Goal: Task Accomplishment & Management: Manage account settings

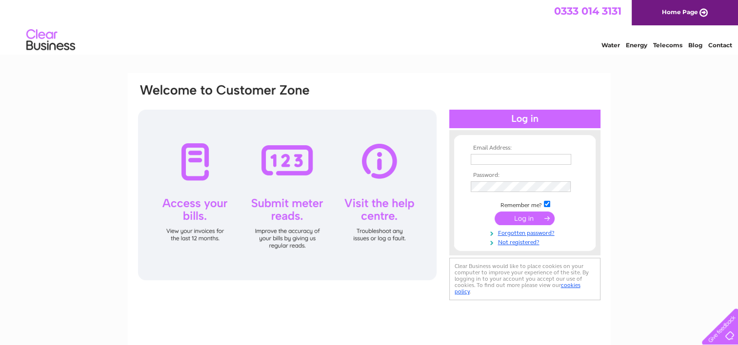
type input "elsie.uzice@jarkwright.co.uk"
click at [521, 212] on input "submit" at bounding box center [525, 219] width 60 height 14
click at [522, 216] on input "submit" at bounding box center [525, 219] width 60 height 14
click at [519, 215] on input "submit" at bounding box center [525, 219] width 60 height 14
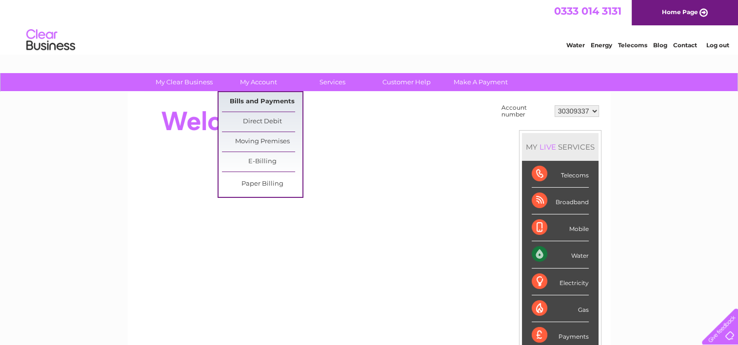
click at [250, 99] on link "Bills and Payments" at bounding box center [262, 102] width 80 height 20
click at [252, 99] on link "Bills and Payments" at bounding box center [262, 102] width 80 height 20
click at [252, 97] on link "Bills and Payments" at bounding box center [262, 102] width 80 height 20
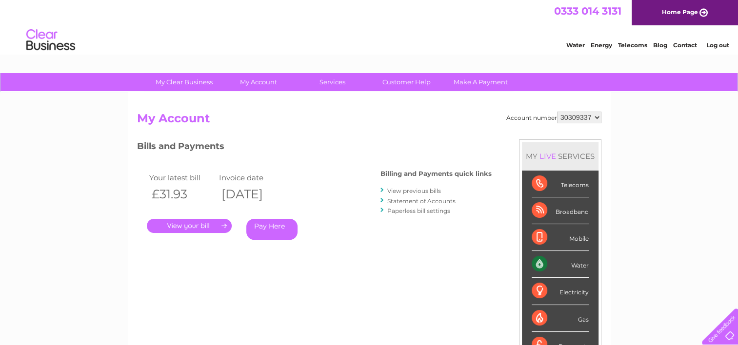
click at [188, 224] on link "." at bounding box center [189, 226] width 85 height 14
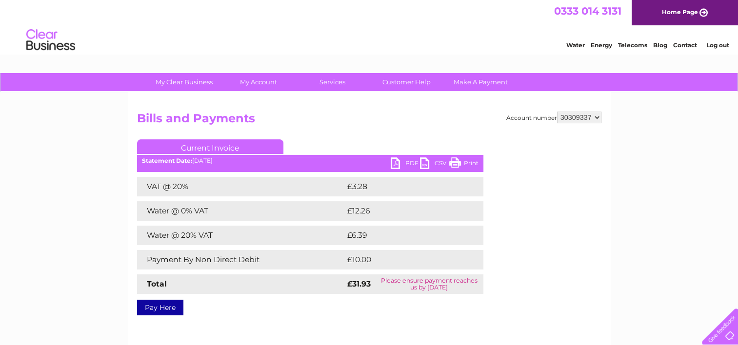
click at [395, 158] on link "PDF" at bounding box center [405, 165] width 29 height 14
click at [398, 165] on link "PDF" at bounding box center [405, 165] width 29 height 14
